Goal: Transaction & Acquisition: Purchase product/service

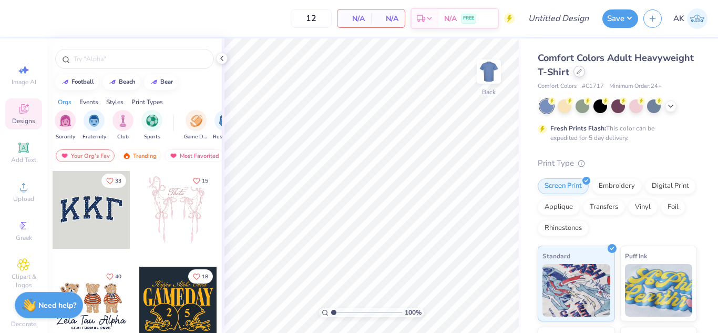
click at [585, 71] on div at bounding box center [580, 72] width 12 height 12
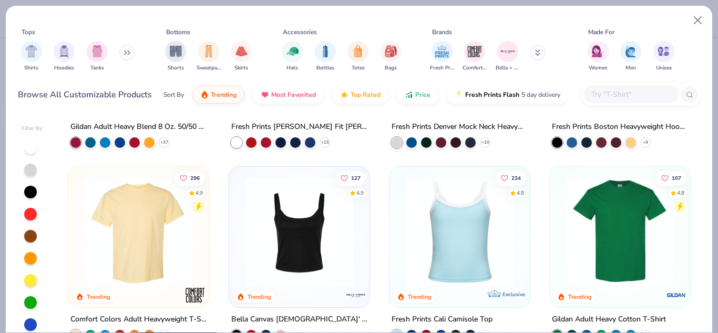
scroll to position [209, 0]
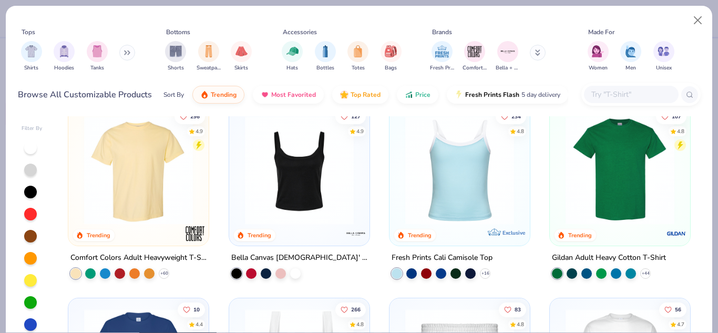
click at [602, 93] on input "text" at bounding box center [631, 94] width 81 height 12
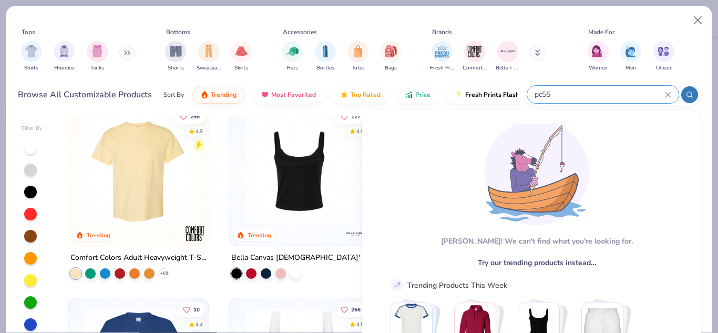
scroll to position [15, 0]
type input "p"
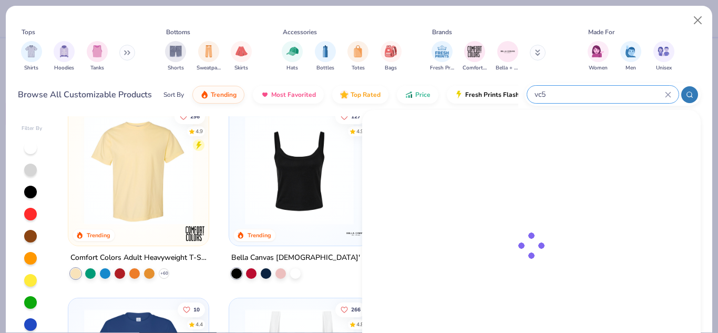
type input "vc55"
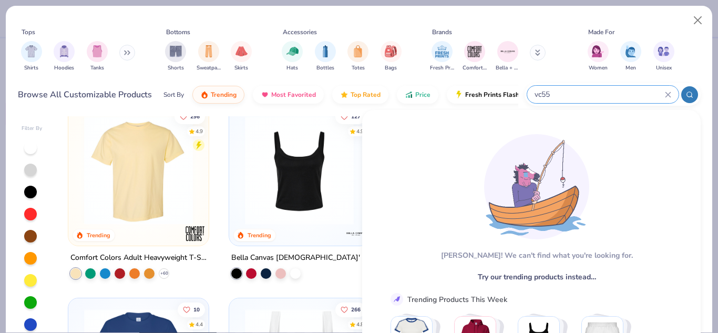
scroll to position [107, 0]
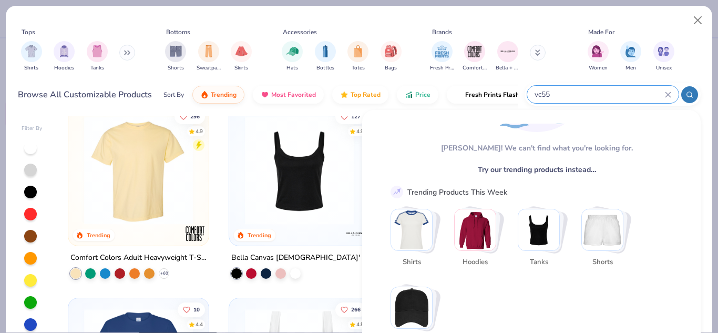
click at [672, 93] on div "vc55" at bounding box center [603, 94] width 151 height 17
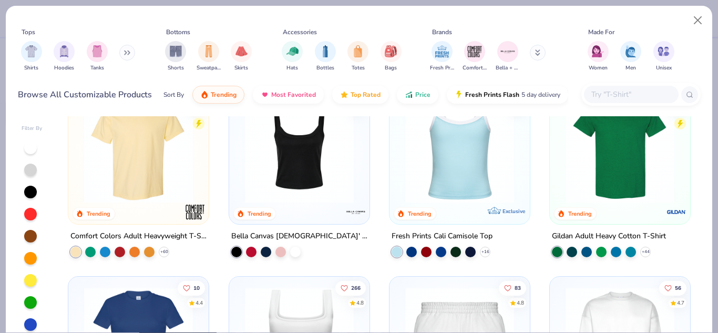
scroll to position [161, 0]
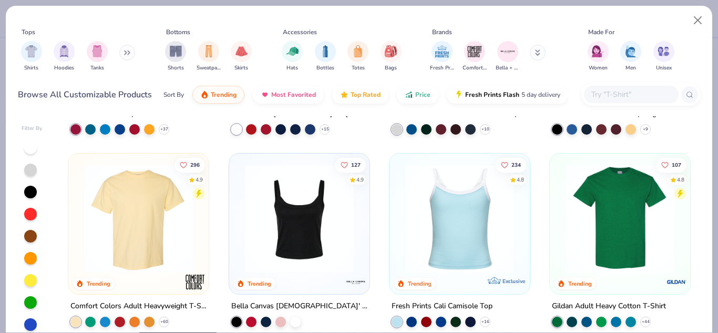
click at [601, 230] on img at bounding box center [620, 218] width 119 height 109
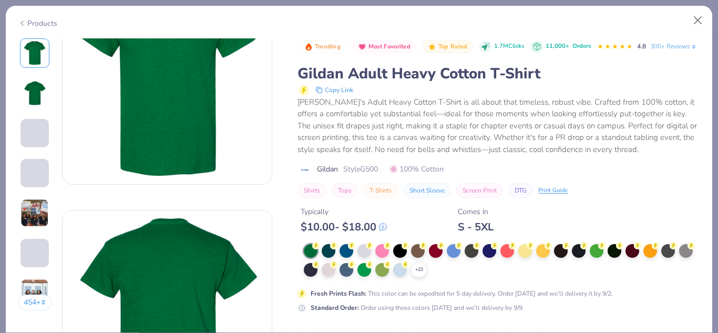
scroll to position [65, 0]
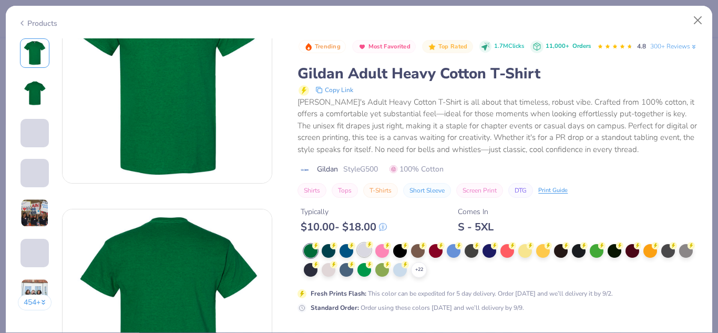
click at [363, 257] on div at bounding box center [365, 250] width 14 height 14
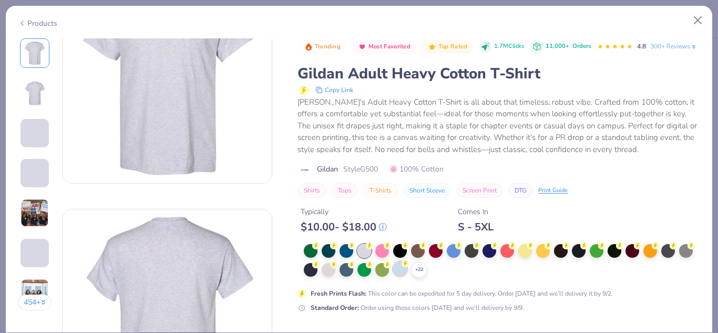
click at [407, 276] on div at bounding box center [400, 269] width 14 height 14
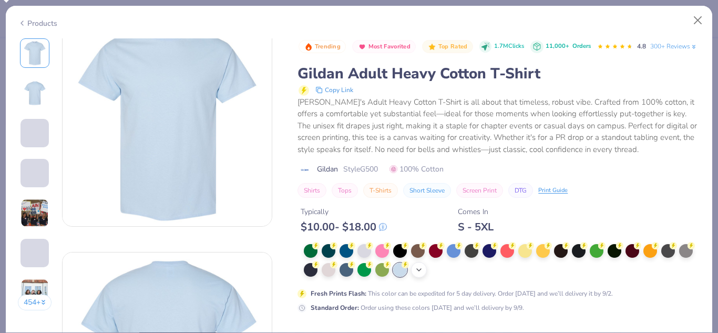
scroll to position [22, 0]
click at [423, 274] on icon at bounding box center [419, 270] width 8 height 8
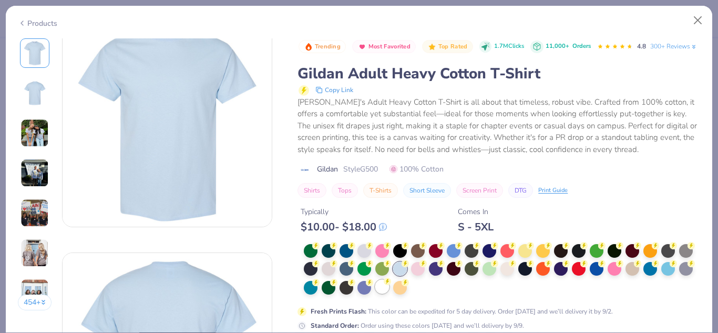
click at [389, 293] on div at bounding box center [383, 287] width 14 height 14
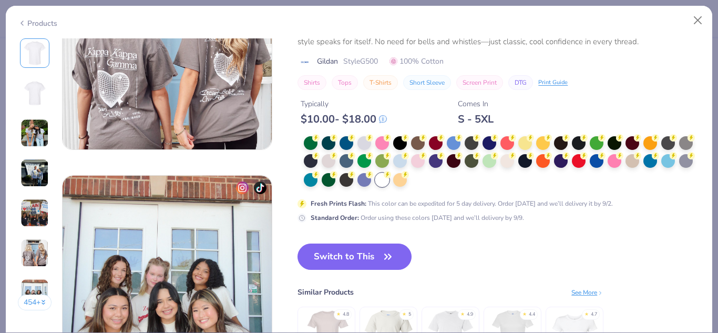
scroll to position [1278, 0]
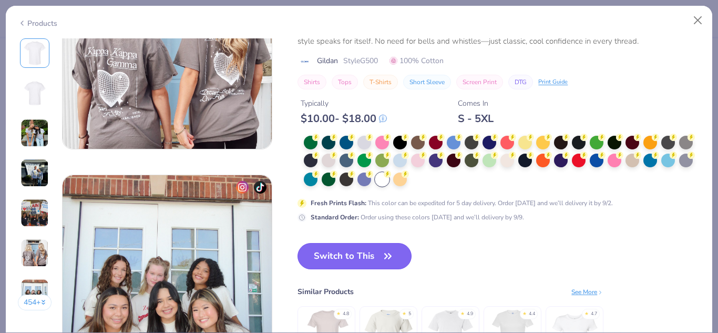
click at [335, 251] on button "Switch to This" at bounding box center [355, 256] width 114 height 26
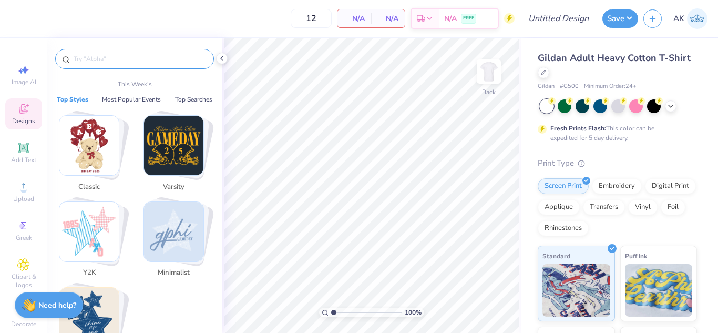
click at [134, 55] on input "text" at bounding box center [140, 59] width 135 height 11
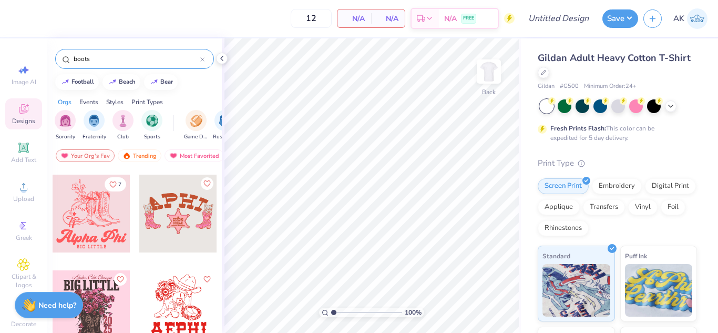
scroll to position [763, 0]
type input "boots"
click at [81, 210] on div at bounding box center [92, 213] width 78 height 78
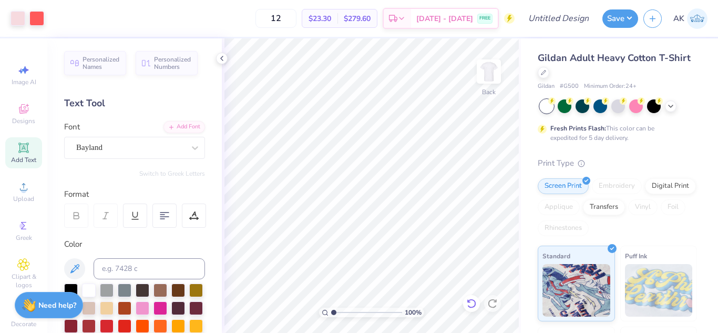
click at [470, 307] on icon at bounding box center [471, 303] width 9 height 9
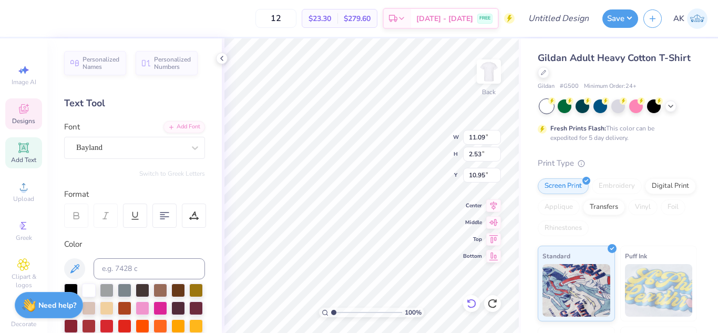
scroll to position [8, 2]
type textarea "A"
type textarea "Chi Omega"
click at [297, 23] on input "12" at bounding box center [276, 18] width 41 height 19
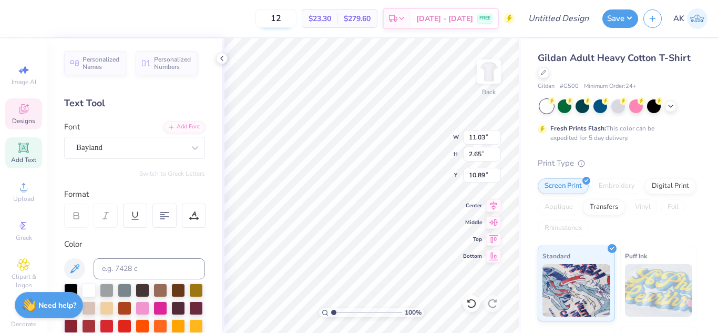
type input "11.03"
type input "2.65"
type input "10.89"
type input "1"
type input "105"
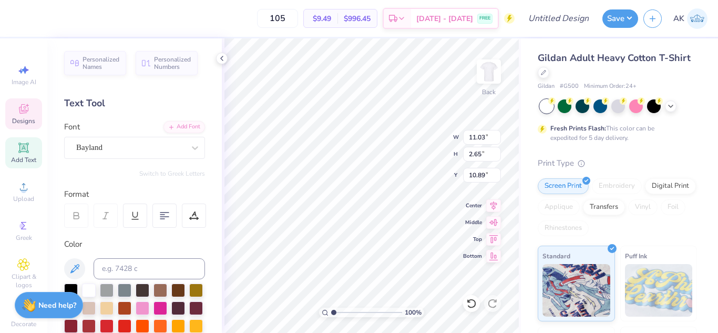
click at [239, 18] on div "105 $9.49 Per Item $996.45 Total Est. Delivery Sep 5 - 8 FREE" at bounding box center [265, 18] width 499 height 37
click at [192, 149] on icon at bounding box center [195, 148] width 6 height 4
type input "bronco"
click at [174, 144] on div "Bayland" at bounding box center [130, 147] width 110 height 16
click at [190, 148] on icon at bounding box center [195, 148] width 11 height 11
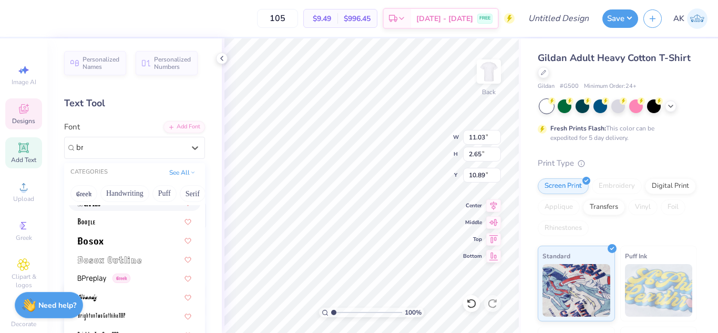
scroll to position [0, 0]
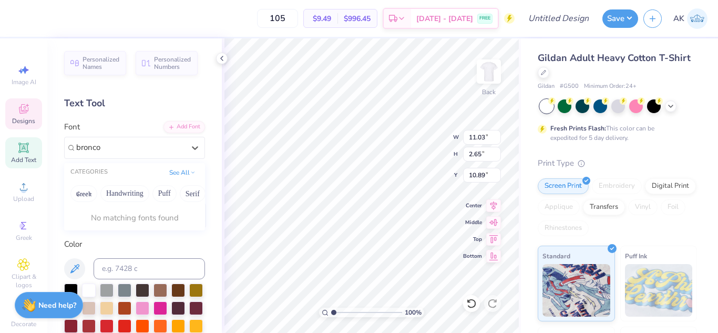
type input "bronco"
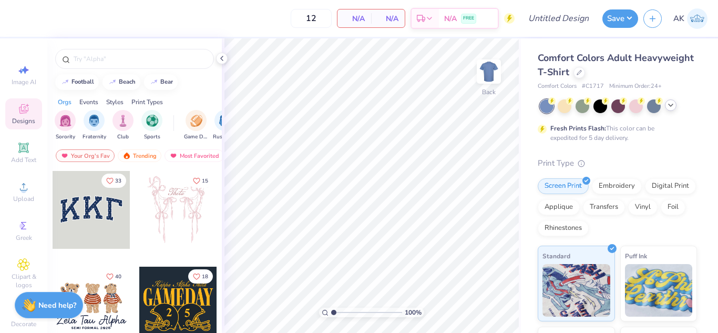
click at [671, 107] on icon at bounding box center [671, 105] width 8 height 8
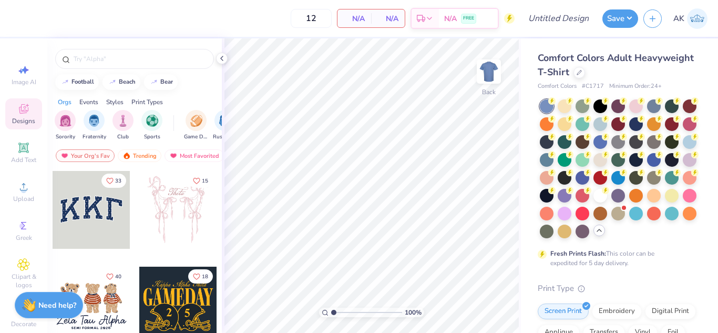
click at [575, 238] on div at bounding box center [618, 168] width 157 height 139
click at [595, 235] on icon at bounding box center [599, 230] width 8 height 8
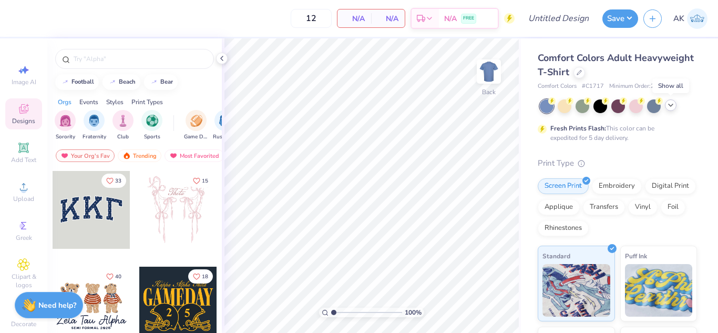
click at [671, 107] on icon at bounding box center [671, 105] width 8 height 8
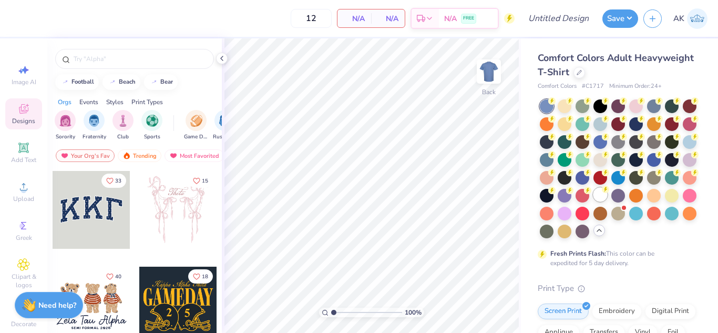
click at [594, 201] on div at bounding box center [601, 195] width 14 height 14
click at [318, 18] on input "12" at bounding box center [311, 18] width 41 height 19
type input "1"
type input "150"
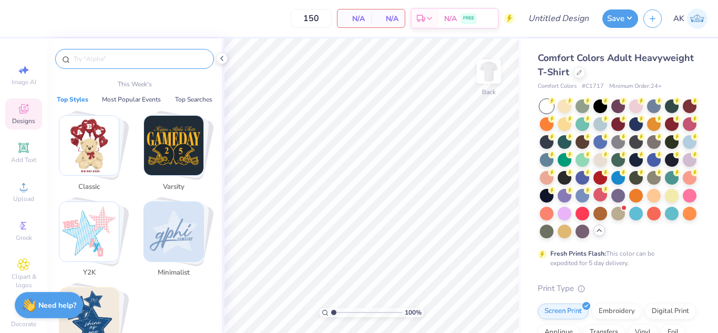
click at [136, 57] on input "text" at bounding box center [140, 59] width 135 height 11
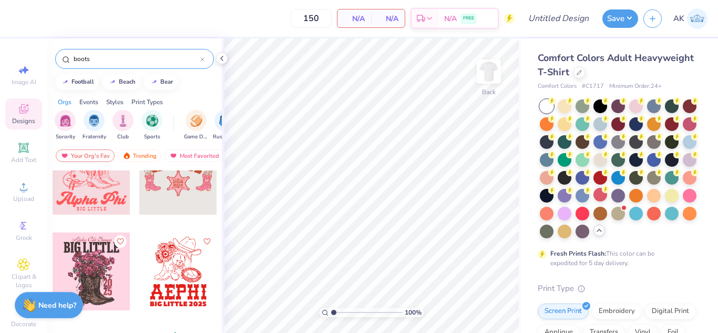
scroll to position [801, 0]
type input "boots"
click at [97, 191] on div at bounding box center [92, 175] width 78 height 78
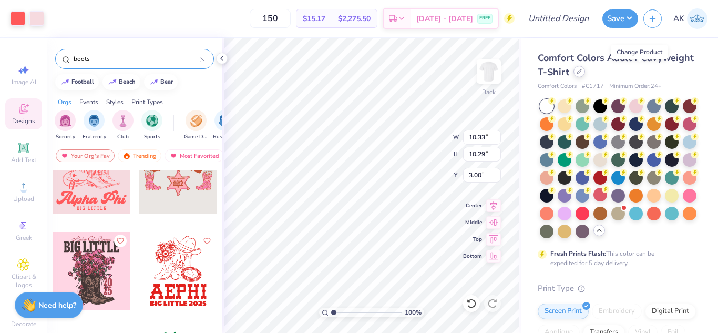
click at [582, 73] on icon at bounding box center [579, 71] width 5 height 5
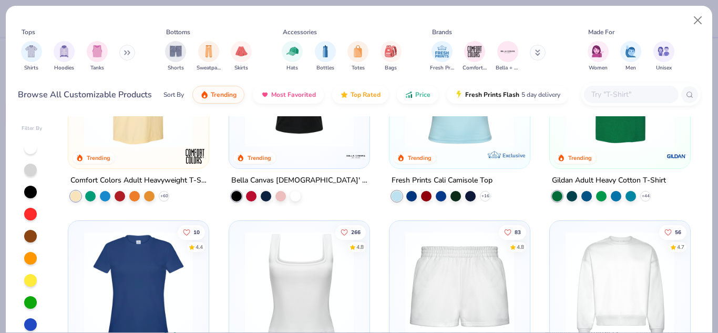
scroll to position [207, 0]
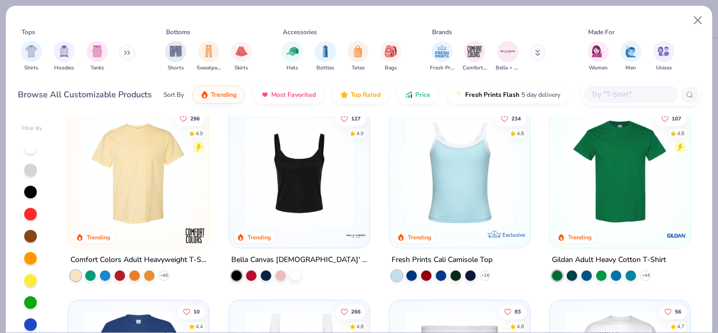
click at [107, 149] on img at bounding box center [138, 172] width 119 height 109
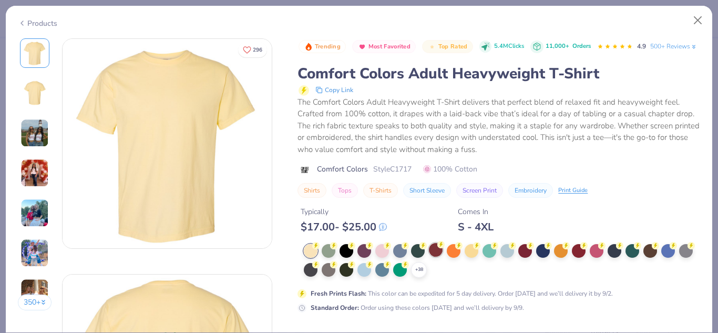
click at [438, 257] on div at bounding box center [436, 250] width 14 height 14
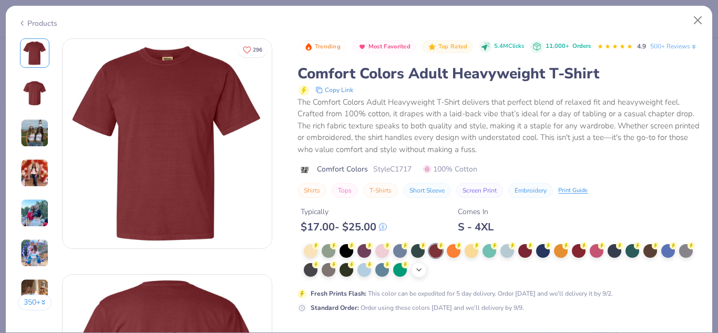
click at [427, 278] on div "+ 38" at bounding box center [419, 270] width 16 height 16
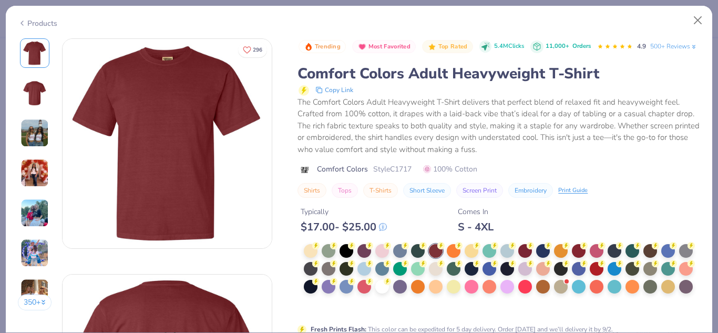
scroll to position [65, 0]
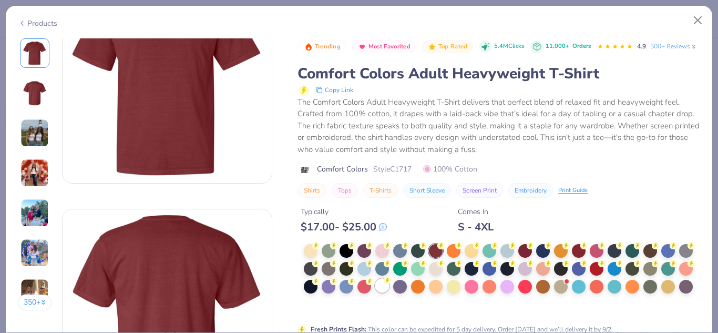
click at [389, 292] on div at bounding box center [383, 286] width 14 height 14
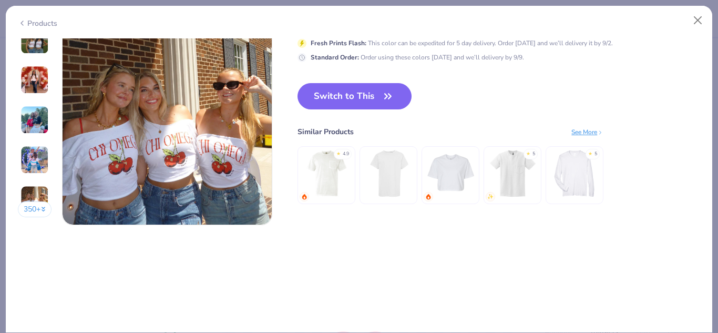
scroll to position [1436, 0]
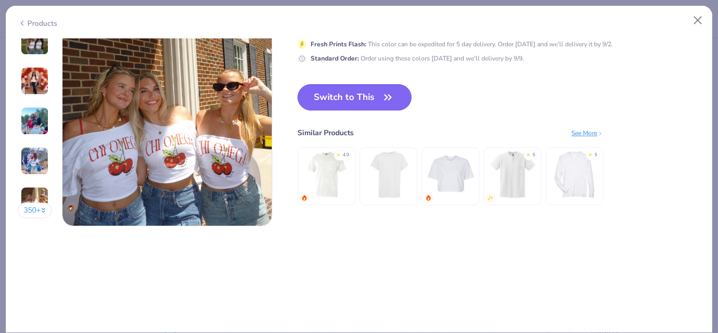
click at [390, 97] on icon "button" at bounding box center [388, 97] width 15 height 15
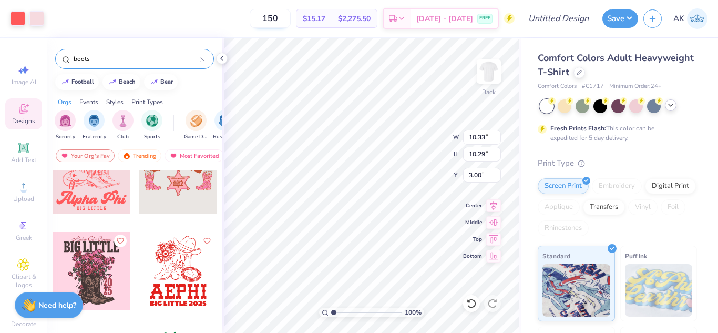
click at [291, 21] on input "150" at bounding box center [270, 18] width 41 height 19
type input "105"
click at [585, 75] on div at bounding box center [580, 72] width 12 height 12
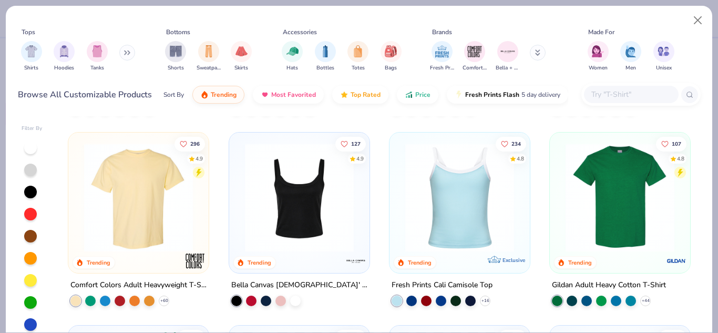
scroll to position [183, 0]
click at [616, 231] on img at bounding box center [620, 197] width 119 height 109
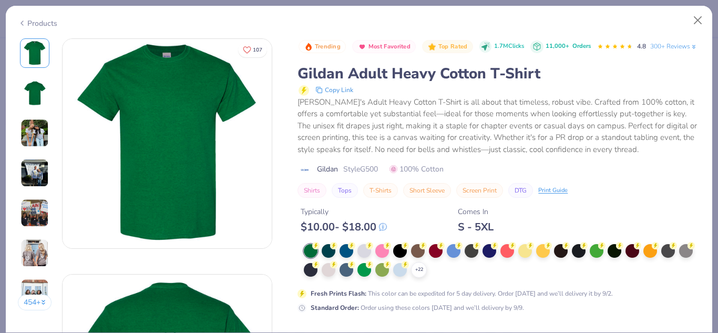
scroll to position [157, 0]
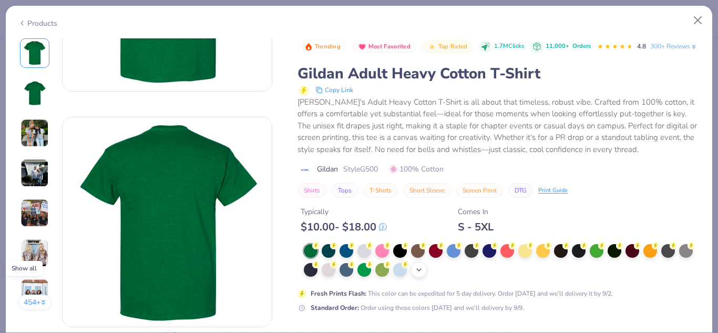
click at [423, 274] on icon at bounding box center [419, 270] width 8 height 8
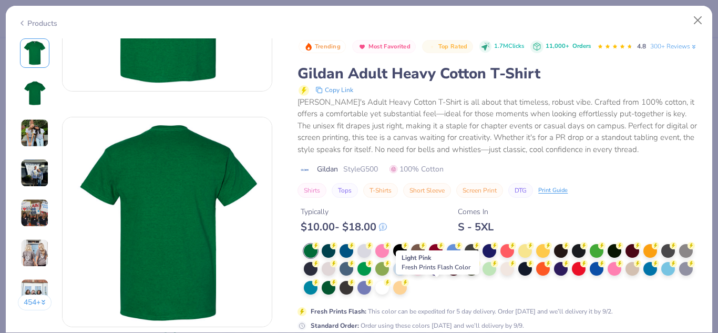
scroll to position [258, 0]
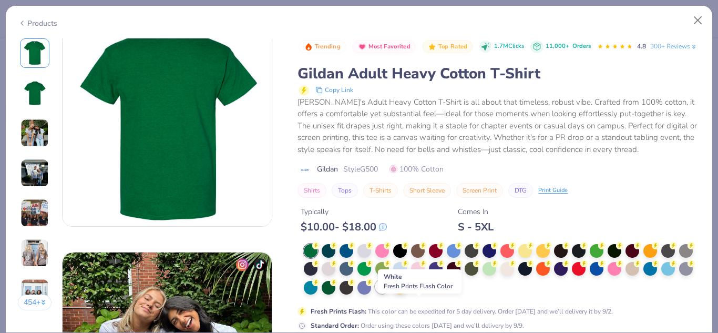
click at [389, 293] on div at bounding box center [383, 287] width 14 height 14
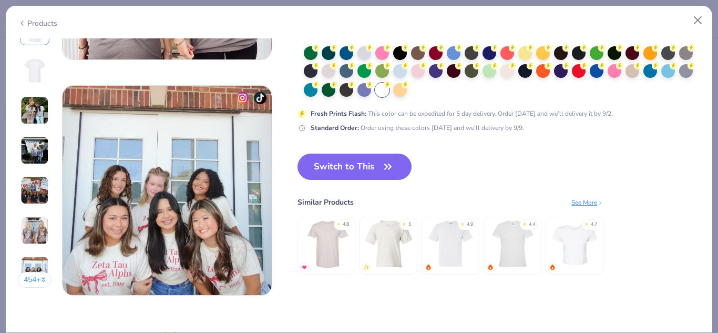
scroll to position [1360, 0]
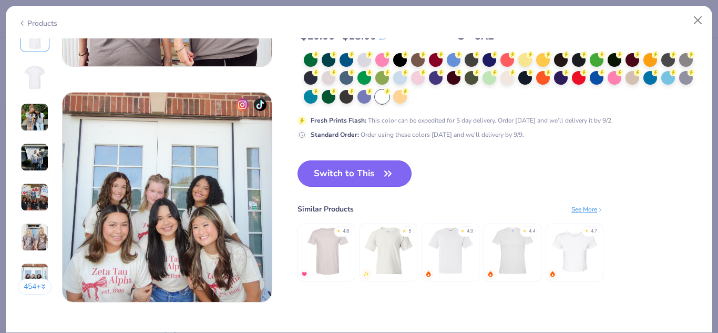
click at [329, 173] on button "Switch to This" at bounding box center [355, 173] width 114 height 26
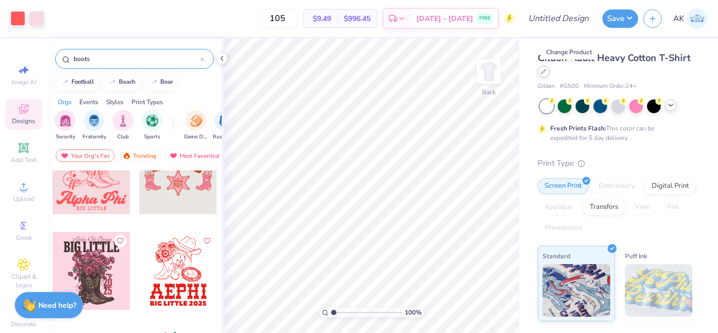
click at [546, 70] on icon at bounding box center [543, 71] width 5 height 5
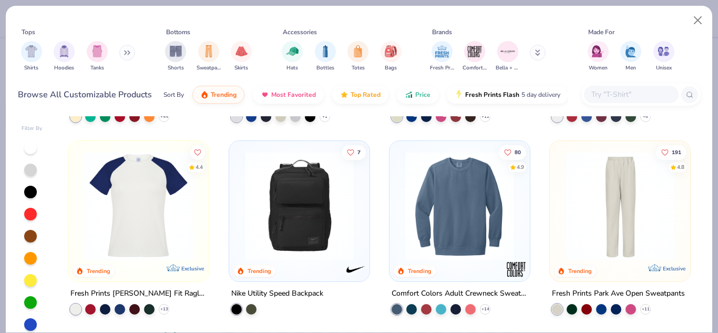
scroll to position [1283, 0]
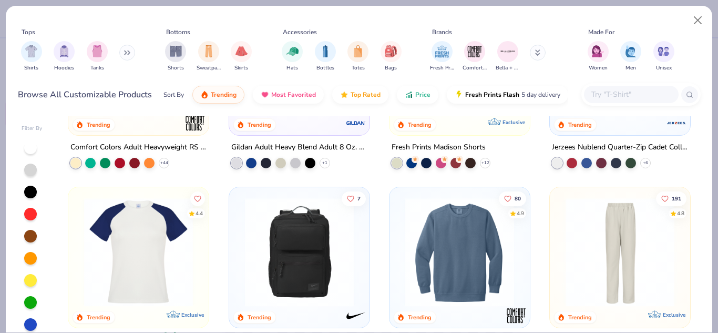
click at [625, 93] on input "text" at bounding box center [631, 94] width 81 height 12
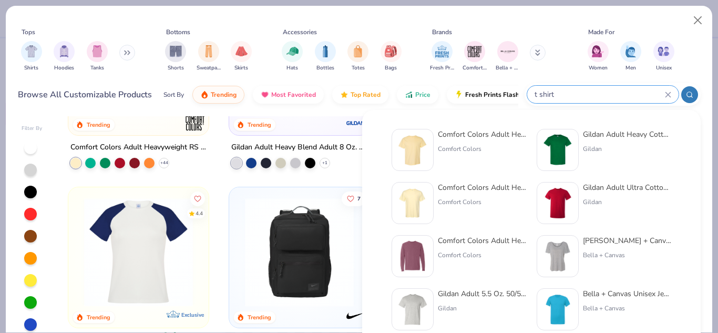
type input "t shirt"
click at [558, 146] on img at bounding box center [558, 150] width 33 height 33
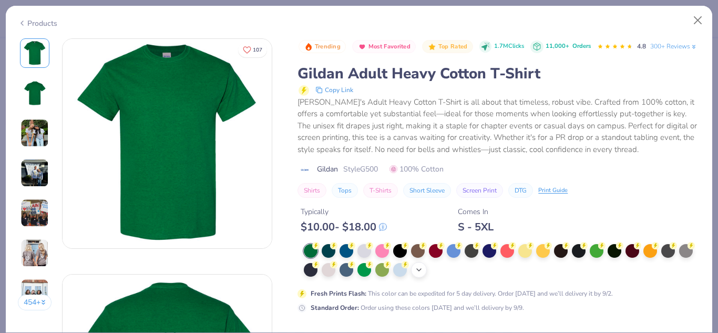
click at [423, 274] on icon at bounding box center [419, 270] width 8 height 8
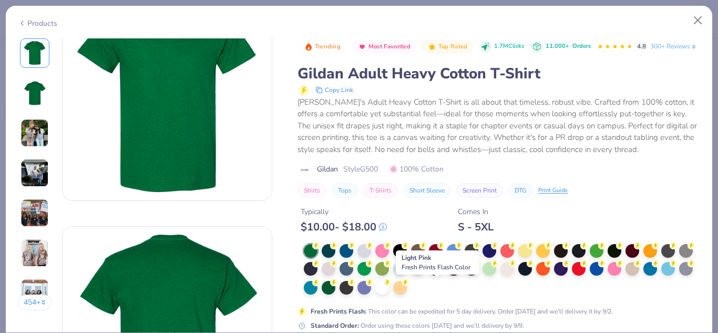
scroll to position [50, 0]
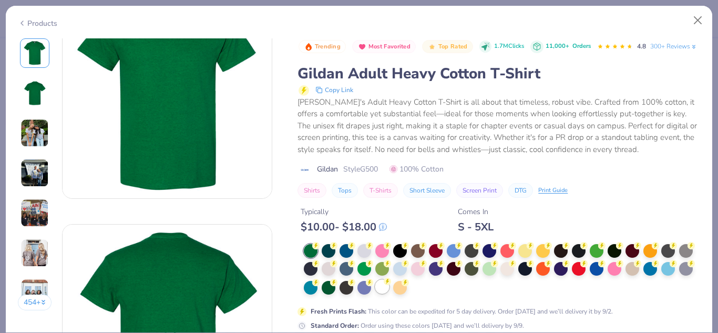
click at [389, 293] on div at bounding box center [383, 287] width 14 height 14
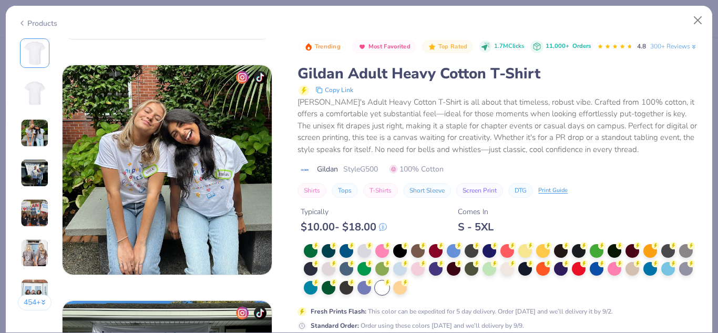
scroll to position [489, 0]
